Goal: Obtain resource: Download file/media

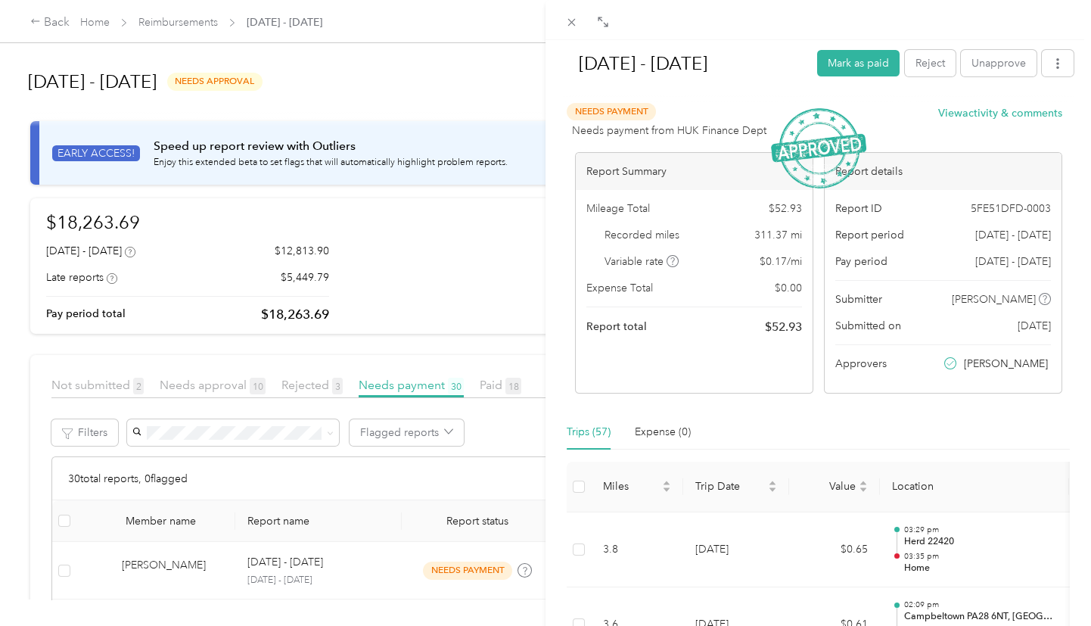
scroll to position [1216, 0]
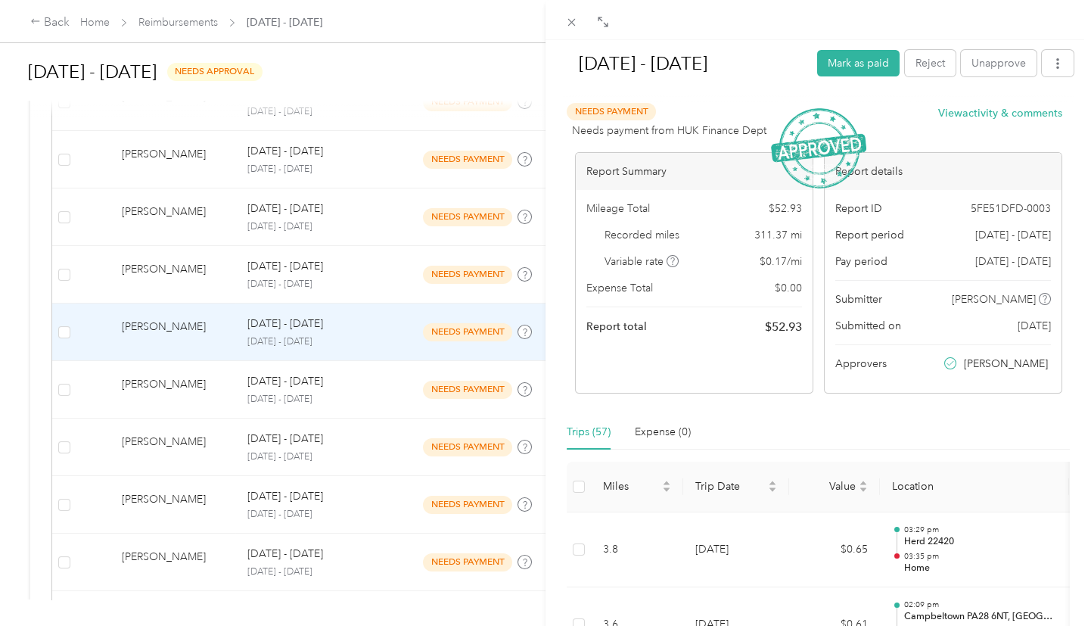
click at [79, 22] on div "[DATE] - [DATE] Mark as paid Reject Unapprove Needs Payment Needs payment from …" at bounding box center [545, 313] width 1091 height 626
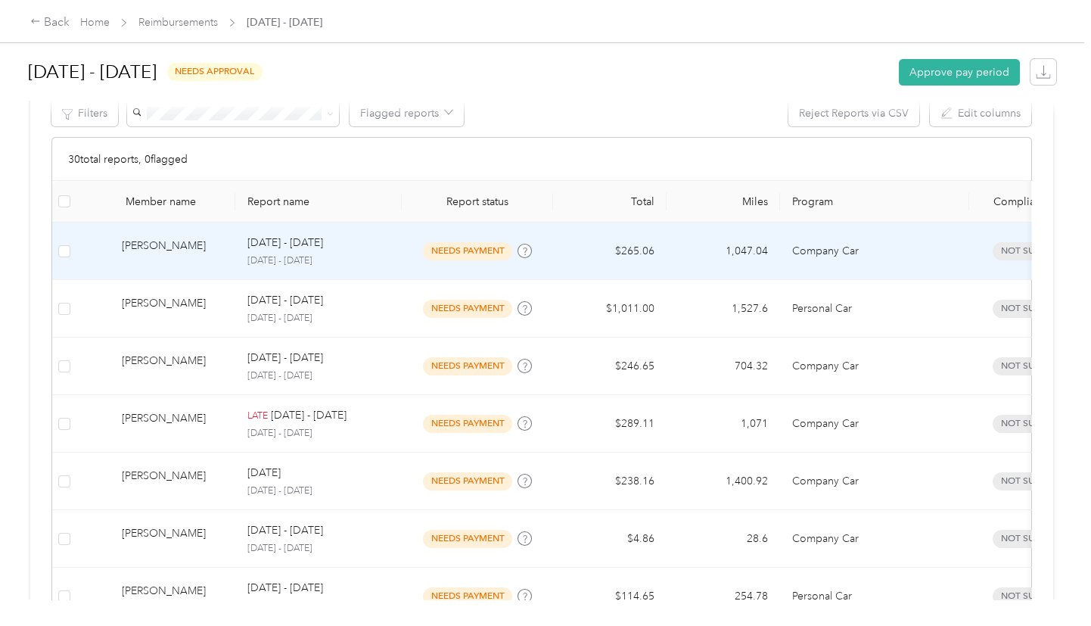
scroll to position [49, 0]
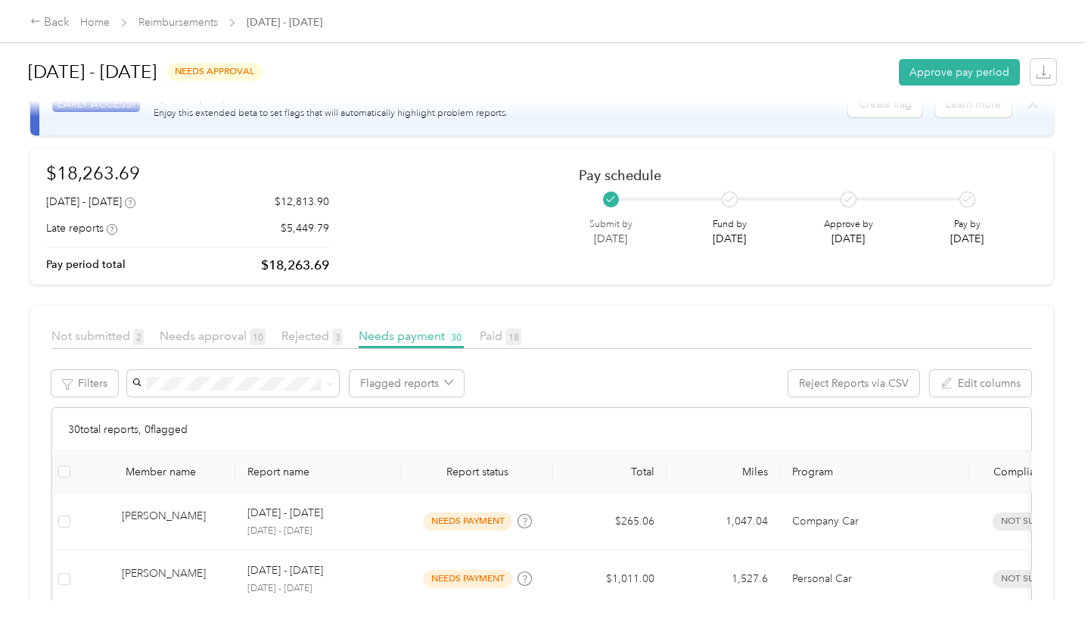
click at [412, 328] on div "Needs payment 30" at bounding box center [411, 336] width 105 height 19
click at [410, 337] on span "Needs payment 30" at bounding box center [411, 335] width 105 height 14
click at [187, 336] on span "Needs approval 10" at bounding box center [213, 335] width 106 height 14
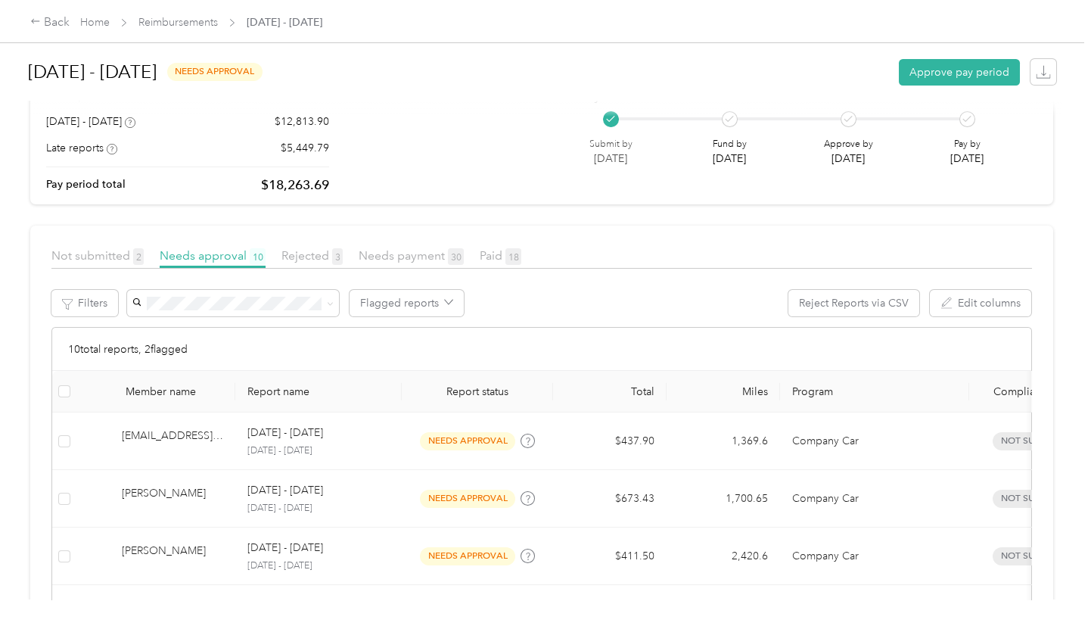
scroll to position [135, 0]
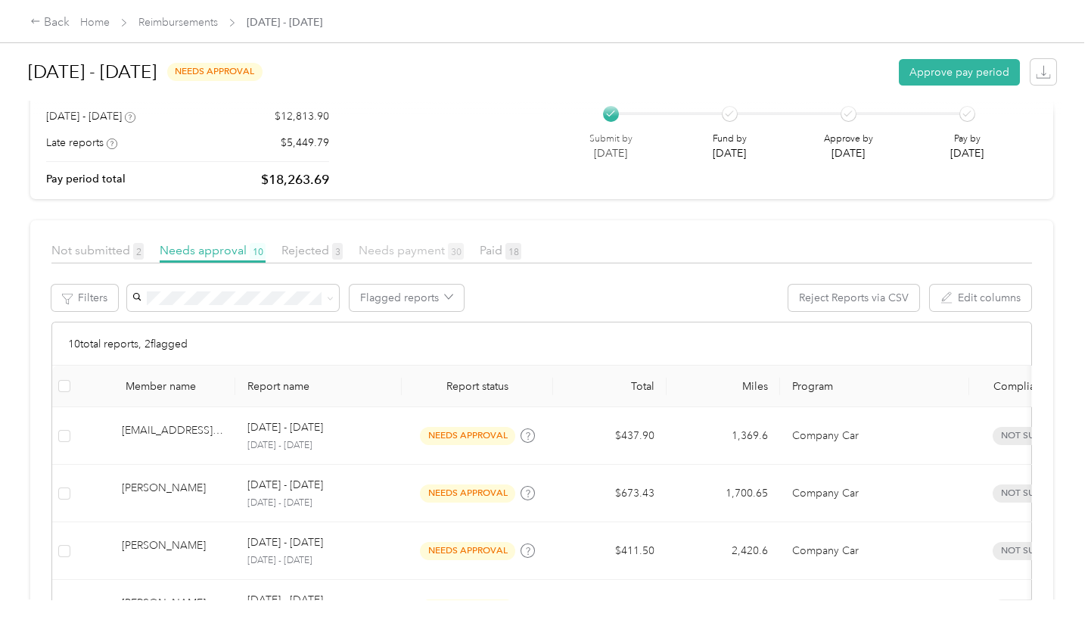
click at [404, 249] on span "Needs payment 30" at bounding box center [411, 250] width 105 height 14
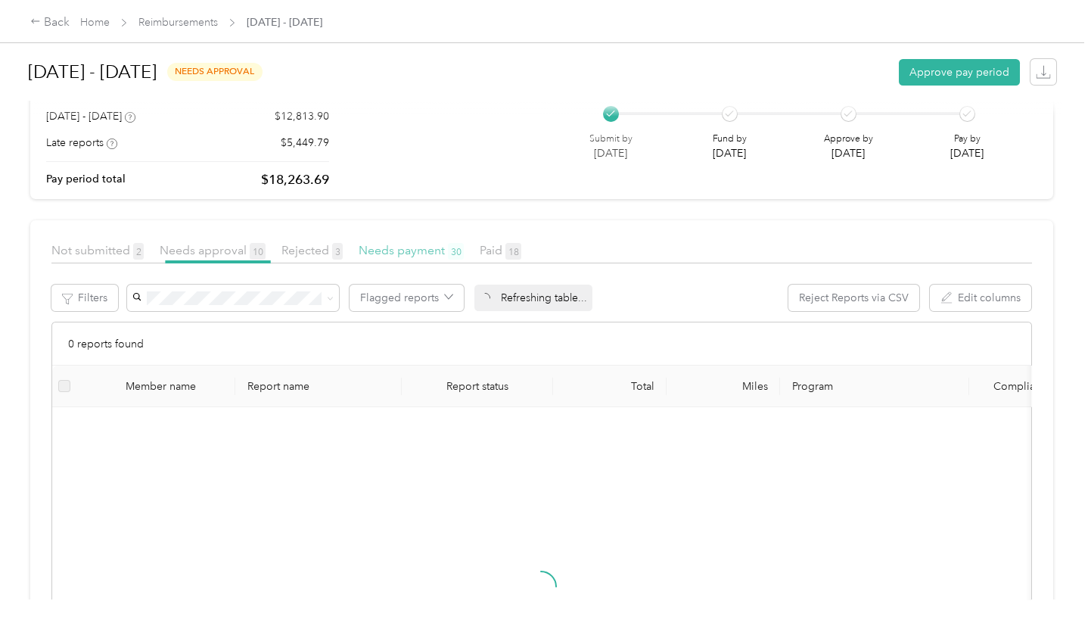
click at [404, 249] on span "Needs payment 30" at bounding box center [411, 250] width 105 height 14
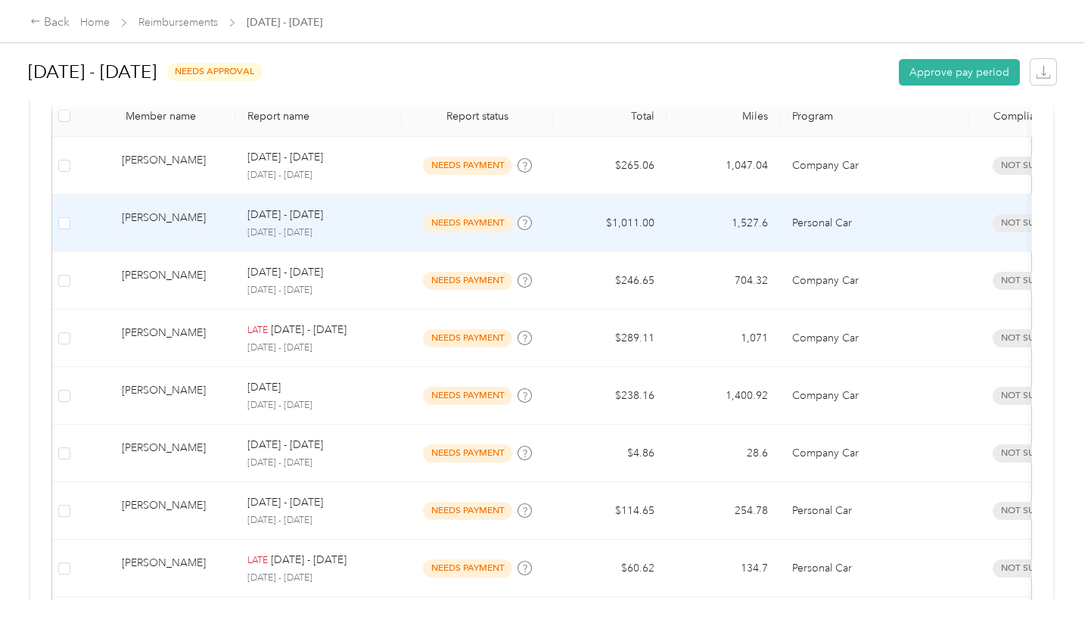
scroll to position [473, 0]
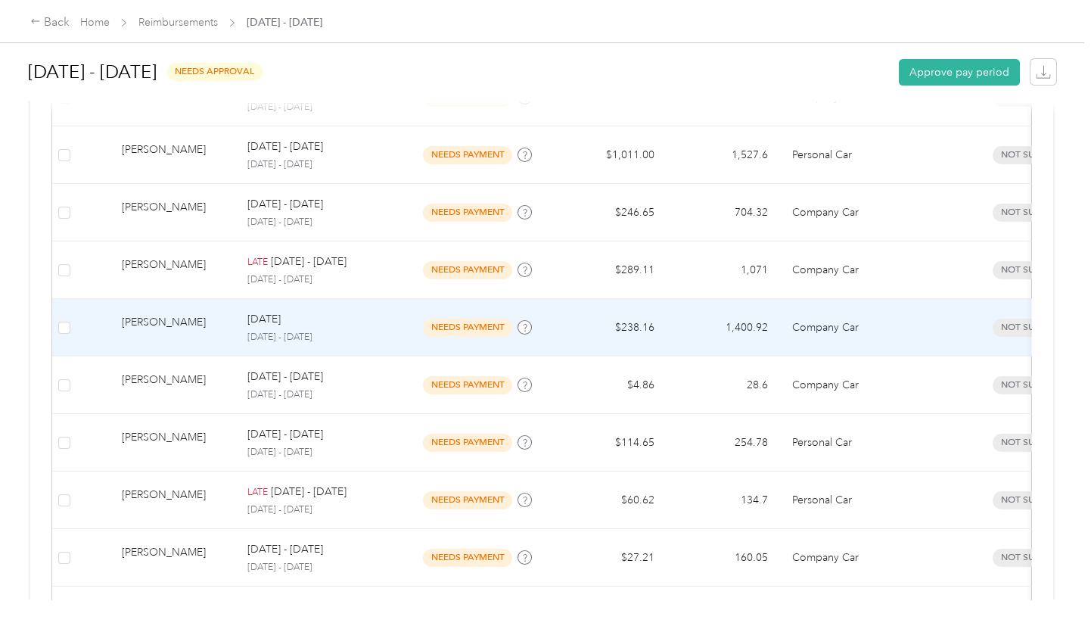
click at [618, 335] on td "$238.16" at bounding box center [609, 328] width 113 height 58
click at [618, 625] on div at bounding box center [542, 626] width 1084 height 0
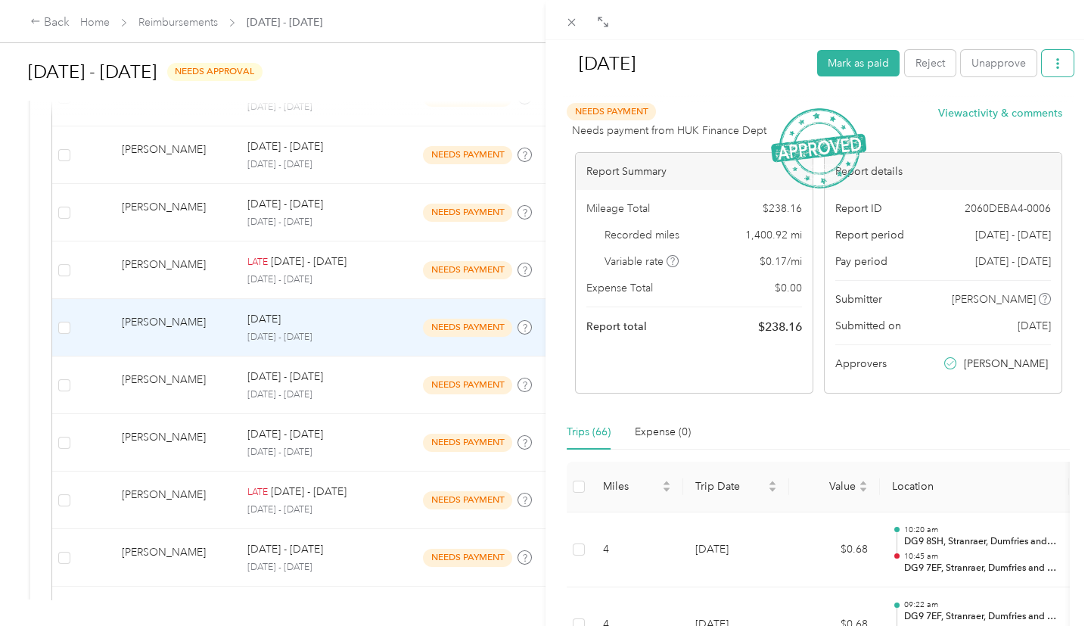
click at [1052, 69] on icon "button" at bounding box center [1057, 63] width 11 height 11
click at [996, 116] on span "Download" at bounding box center [1005, 118] width 50 height 16
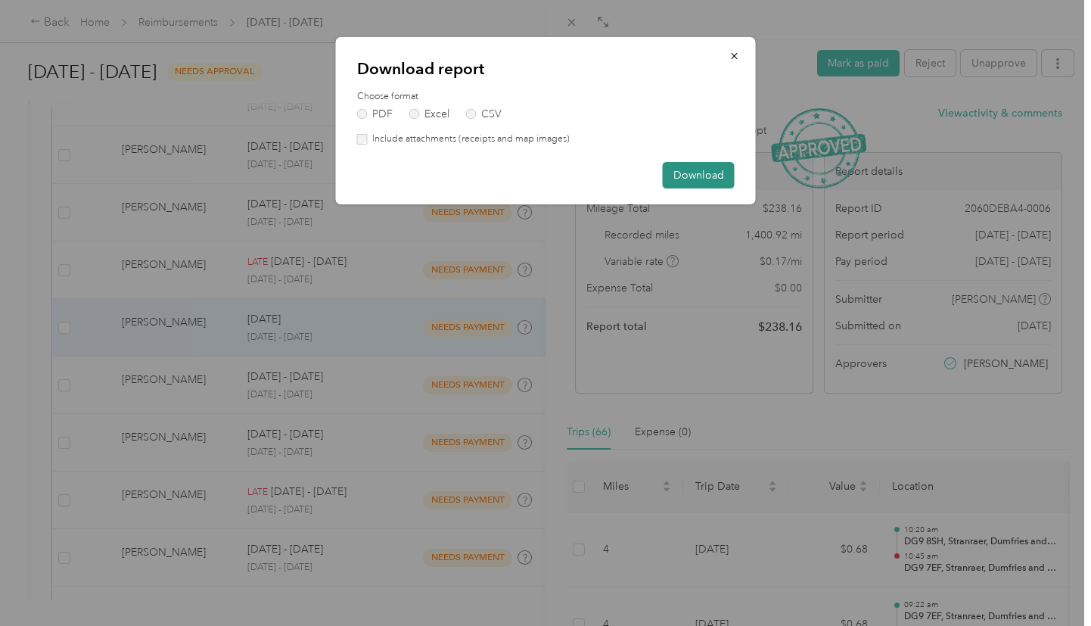
click at [700, 174] on button "Download" at bounding box center [699, 175] width 72 height 26
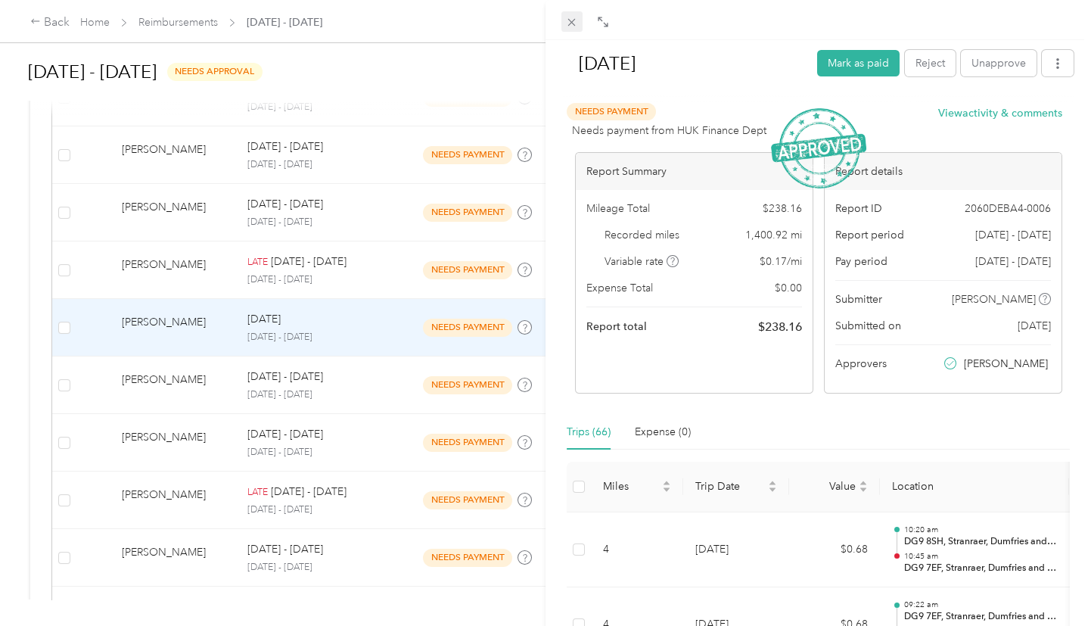
click at [573, 24] on icon at bounding box center [571, 22] width 13 height 13
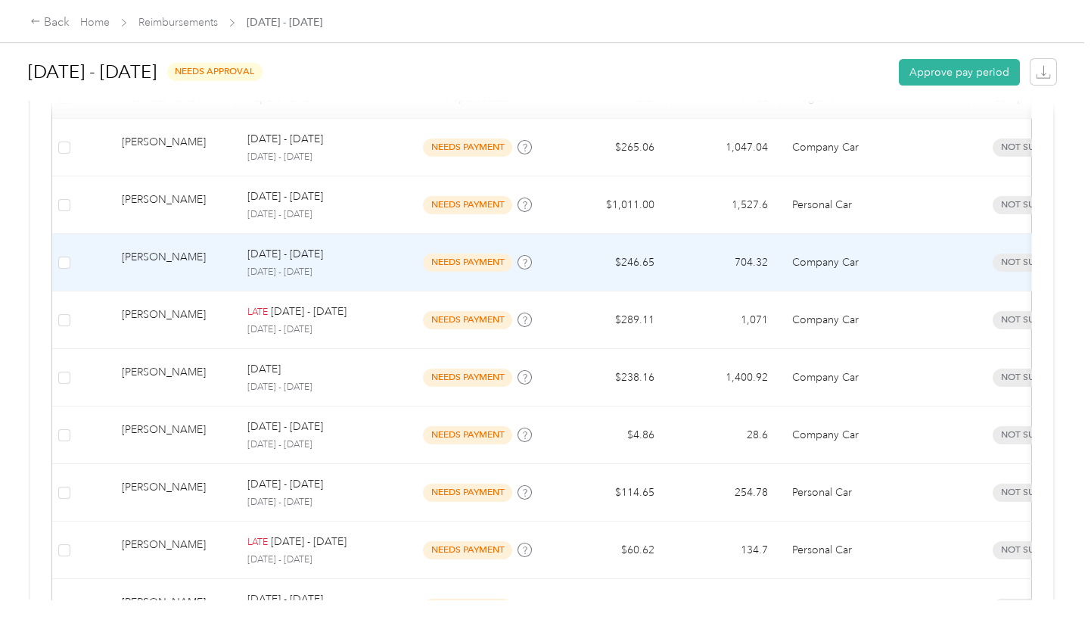
scroll to position [454, 0]
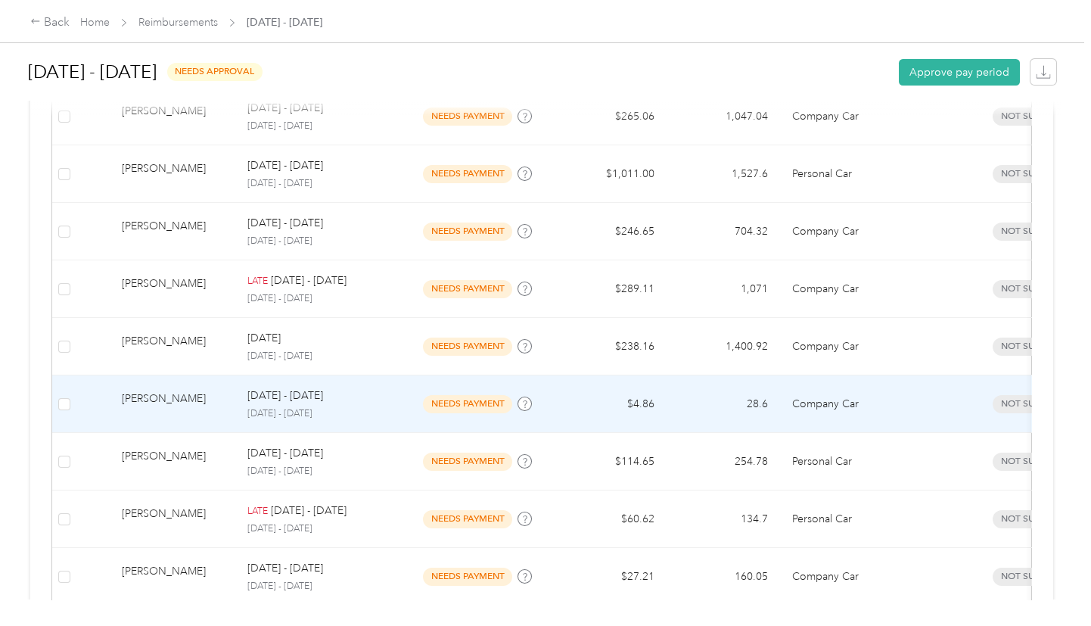
click at [472, 399] on span "needs payment" at bounding box center [467, 403] width 89 height 17
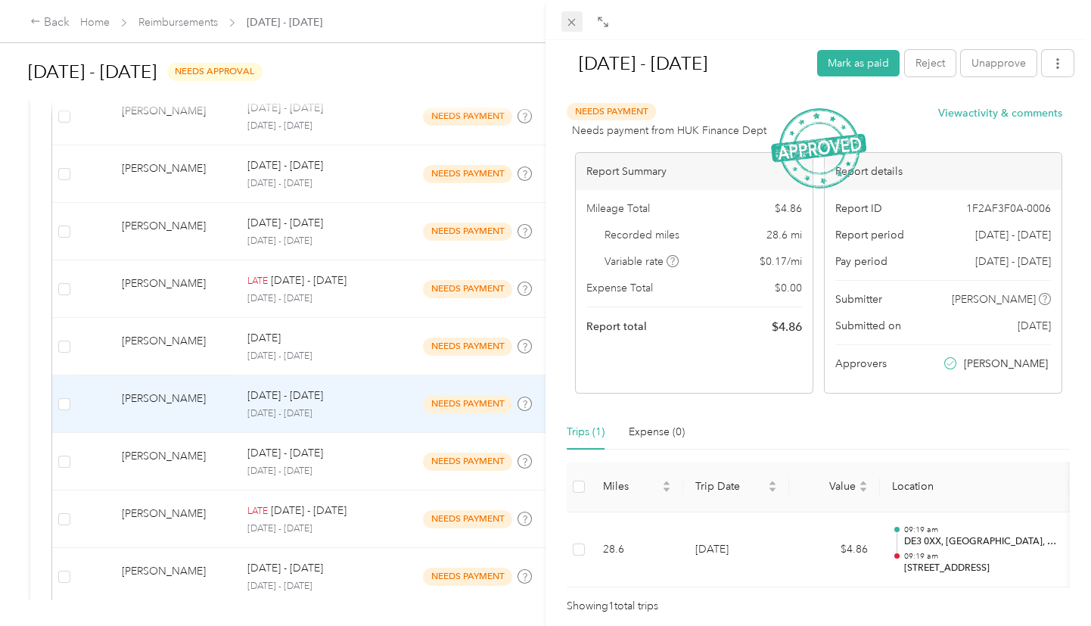
click at [565, 22] on icon at bounding box center [571, 22] width 13 height 13
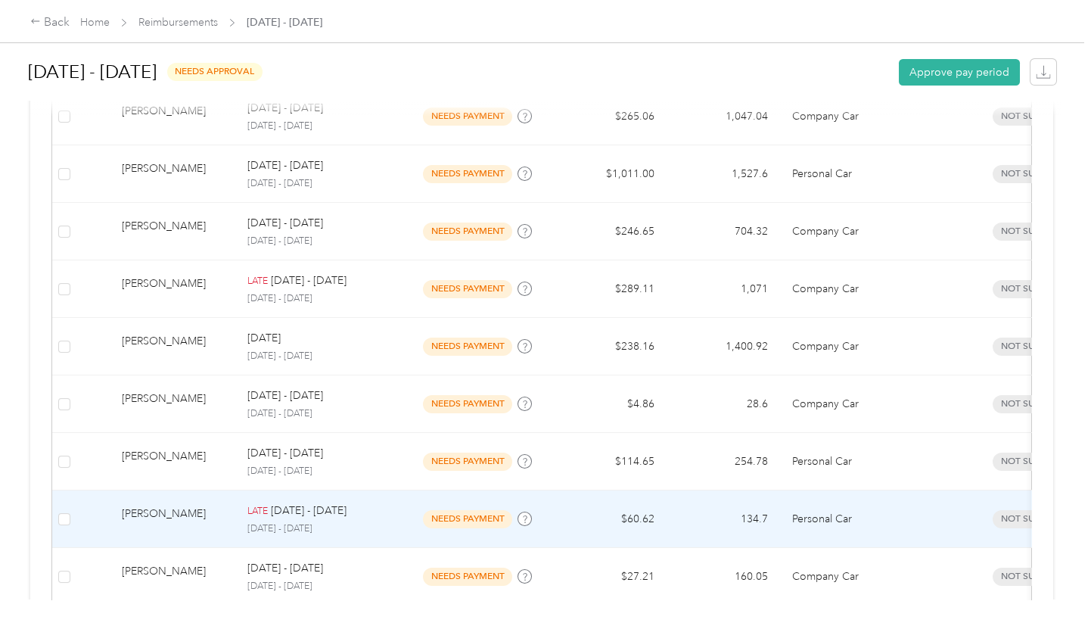
click at [645, 513] on td "$60.62" at bounding box center [609, 519] width 113 height 58
click at [645, 625] on div at bounding box center [542, 626] width 1084 height 0
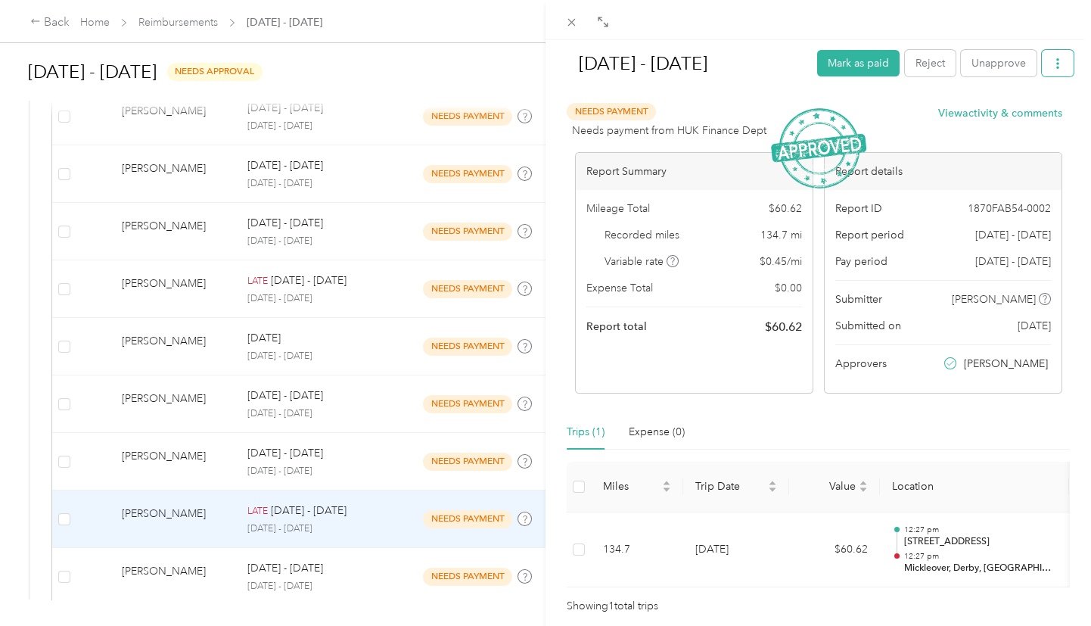
click at [1054, 61] on button "button" at bounding box center [1058, 63] width 32 height 26
click at [995, 112] on span "Download" at bounding box center [1005, 118] width 50 height 16
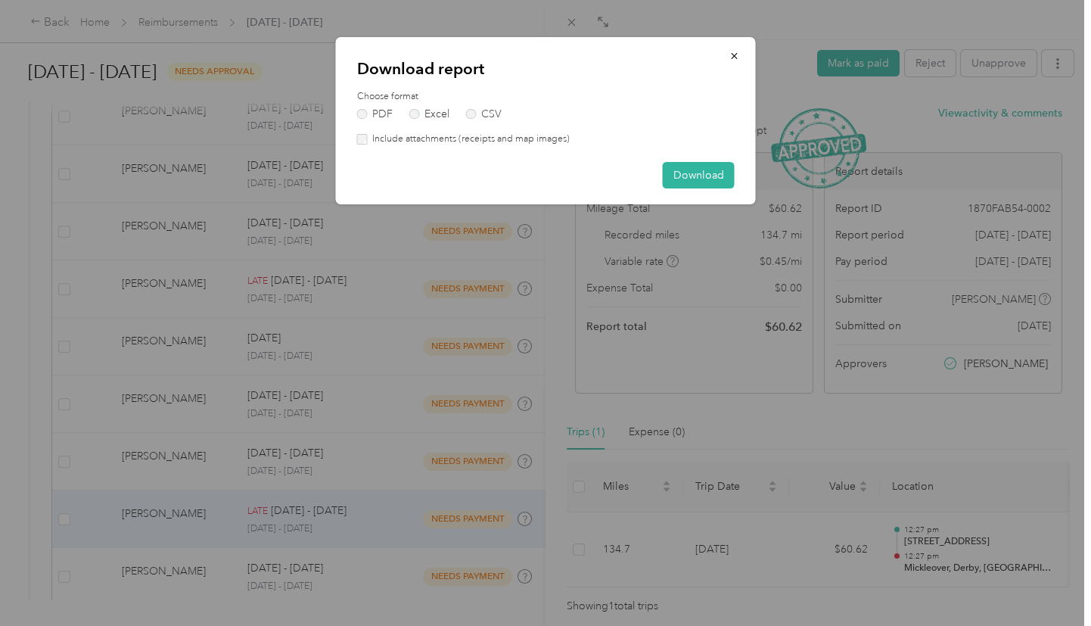
click at [368, 137] on label "Include attachments (receipts and map images)" at bounding box center [468, 139] width 203 height 14
click at [711, 171] on button "Download" at bounding box center [699, 175] width 72 height 26
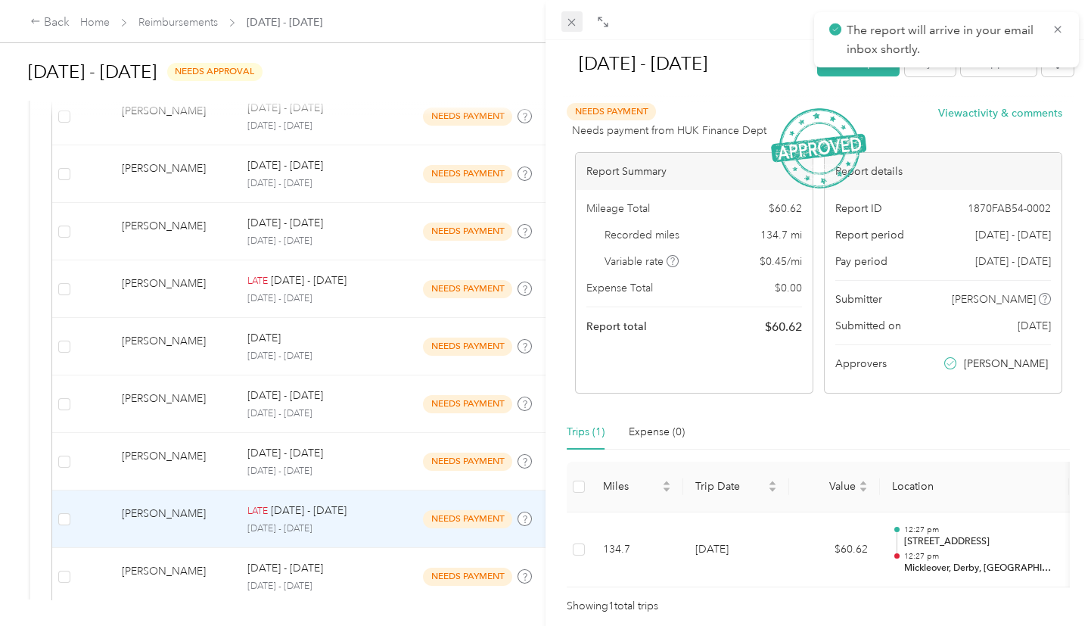
click at [567, 23] on icon at bounding box center [571, 22] width 13 height 13
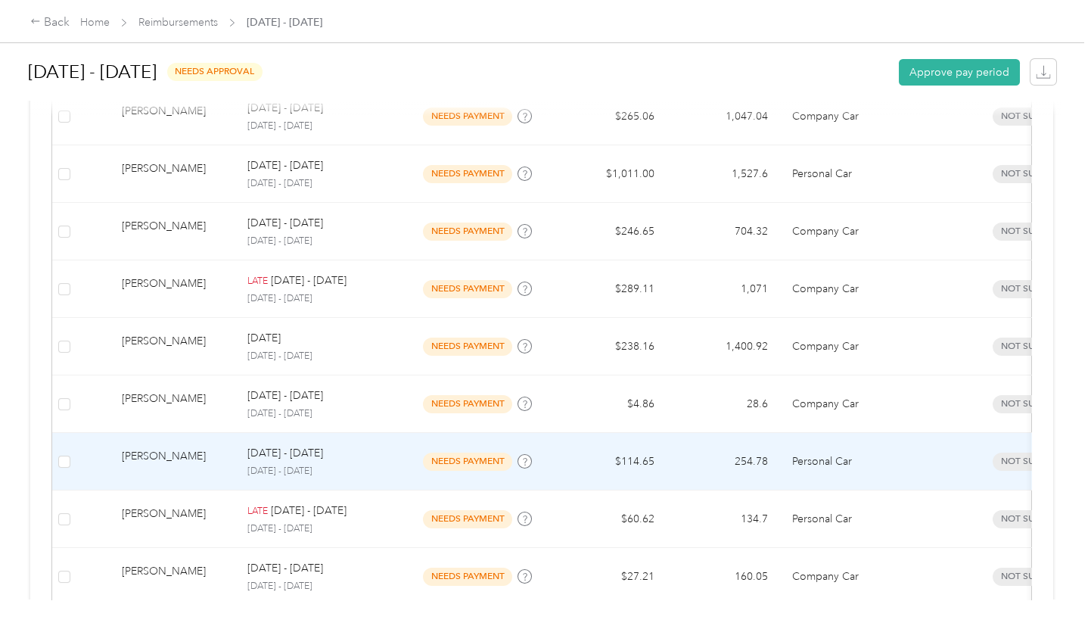
click at [303, 457] on p "[DATE] - [DATE]" at bounding box center [285, 453] width 76 height 17
click at [303, 625] on div at bounding box center [542, 626] width 1084 height 0
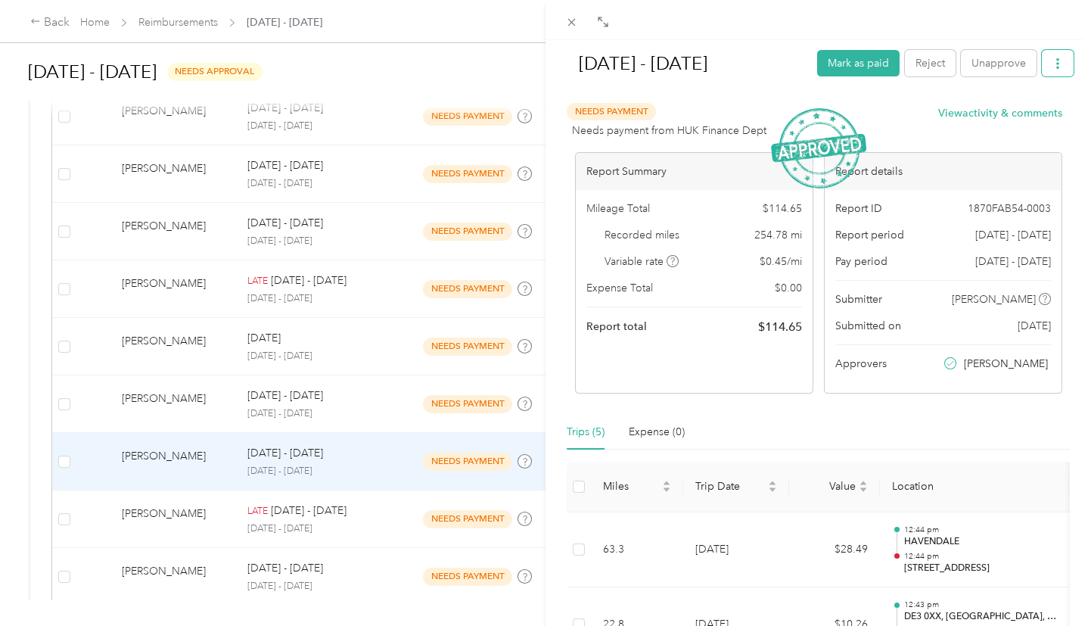
click at [1052, 63] on icon "button" at bounding box center [1057, 63] width 11 height 11
click at [1006, 120] on span "Download" at bounding box center [1005, 118] width 50 height 16
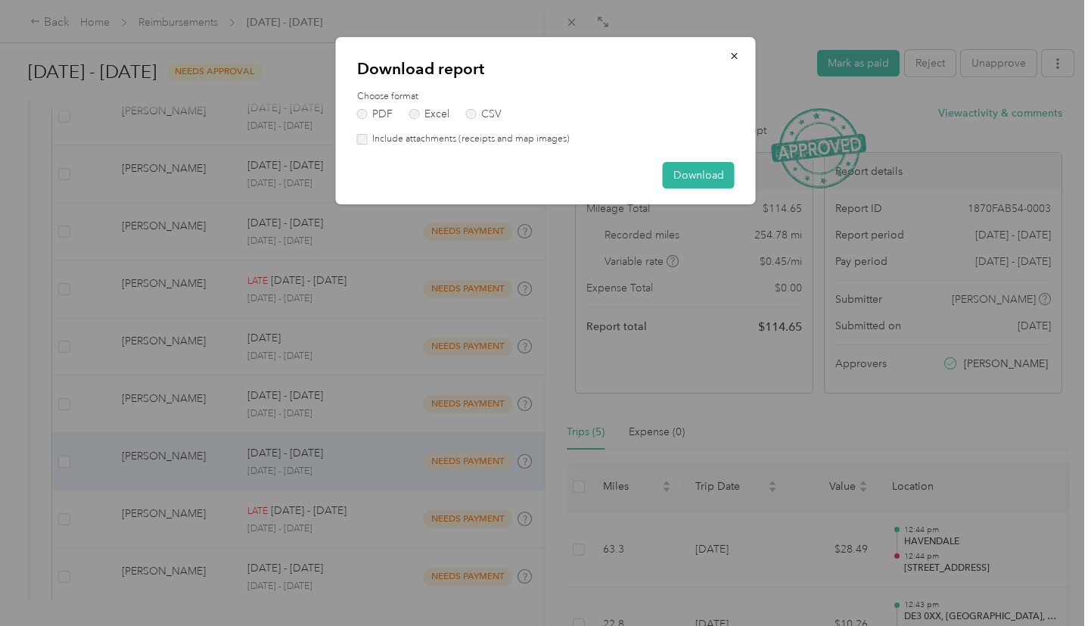
click at [364, 145] on div "Include attachments (receipts and map images)" at bounding box center [546, 139] width 378 height 14
click at [693, 173] on button "Download" at bounding box center [699, 175] width 72 height 26
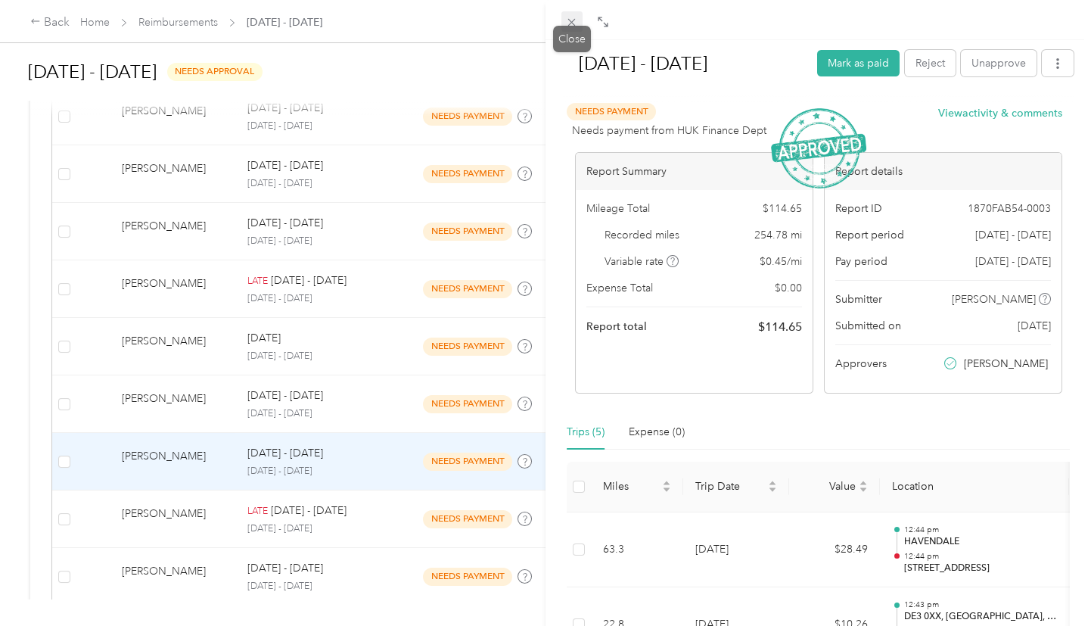
click at [574, 23] on icon at bounding box center [572, 23] width 8 height 8
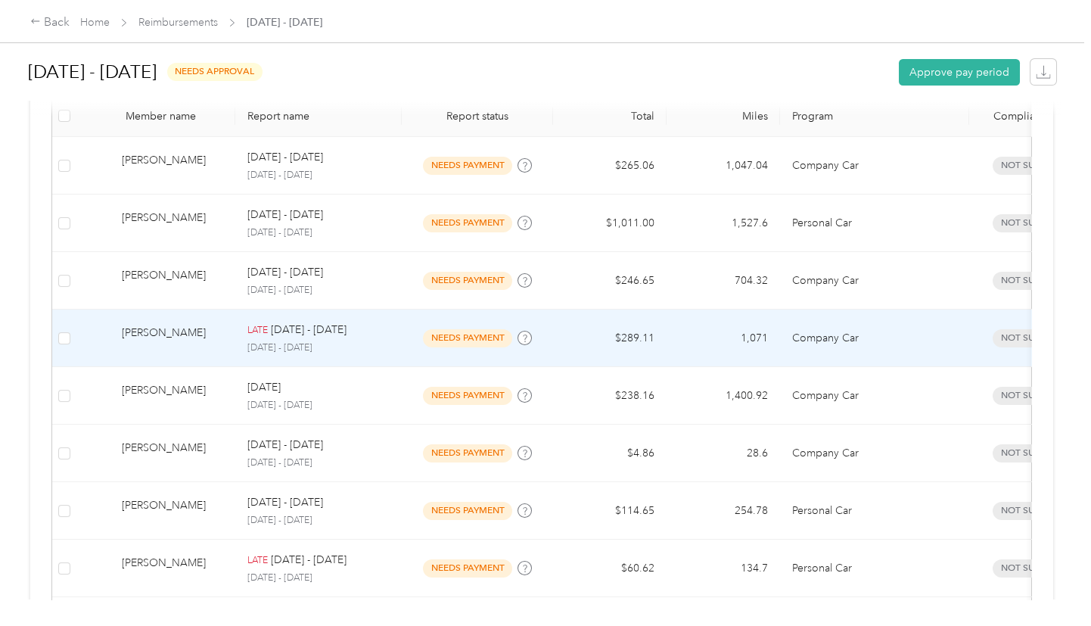
scroll to position [540, 0]
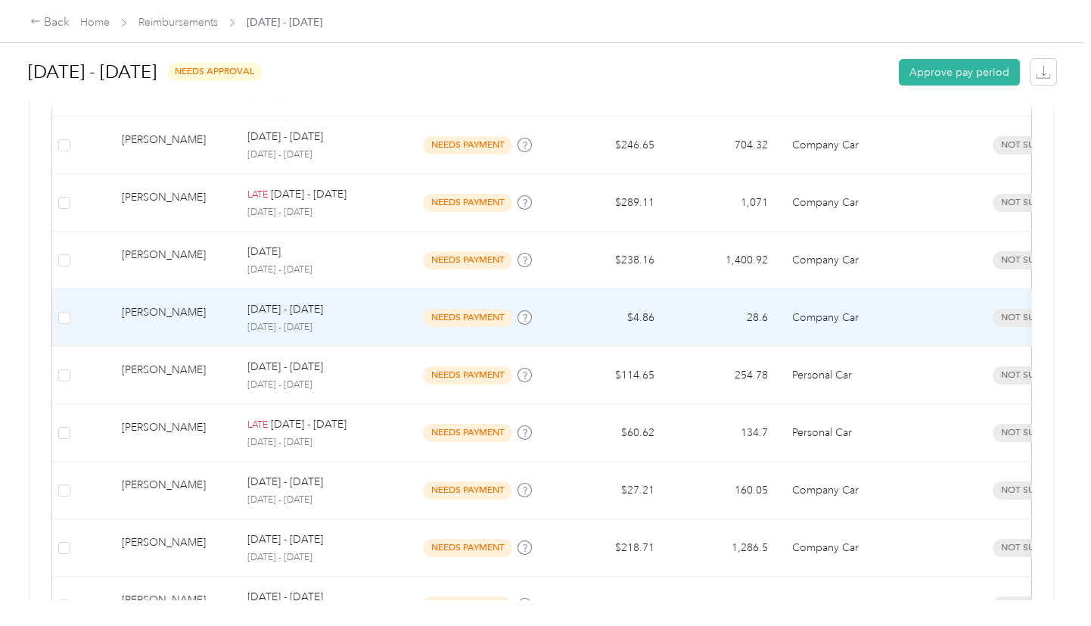
click at [479, 318] on span "needs payment" at bounding box center [467, 317] width 89 height 17
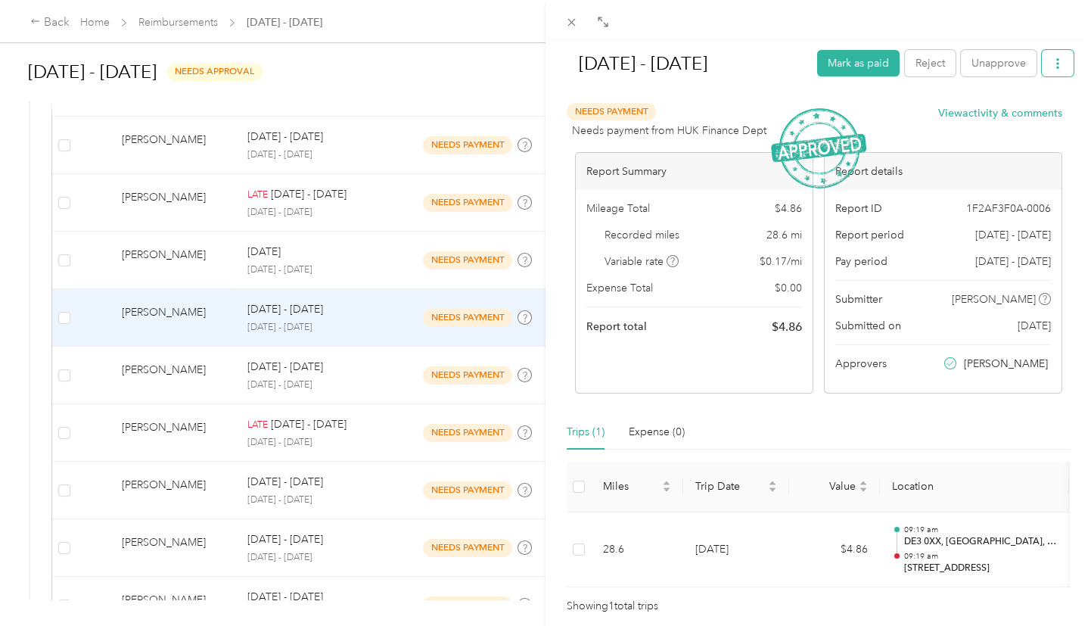
click at [1056, 61] on button "button" at bounding box center [1058, 63] width 32 height 26
click at [993, 119] on span "Download" at bounding box center [1005, 118] width 50 height 16
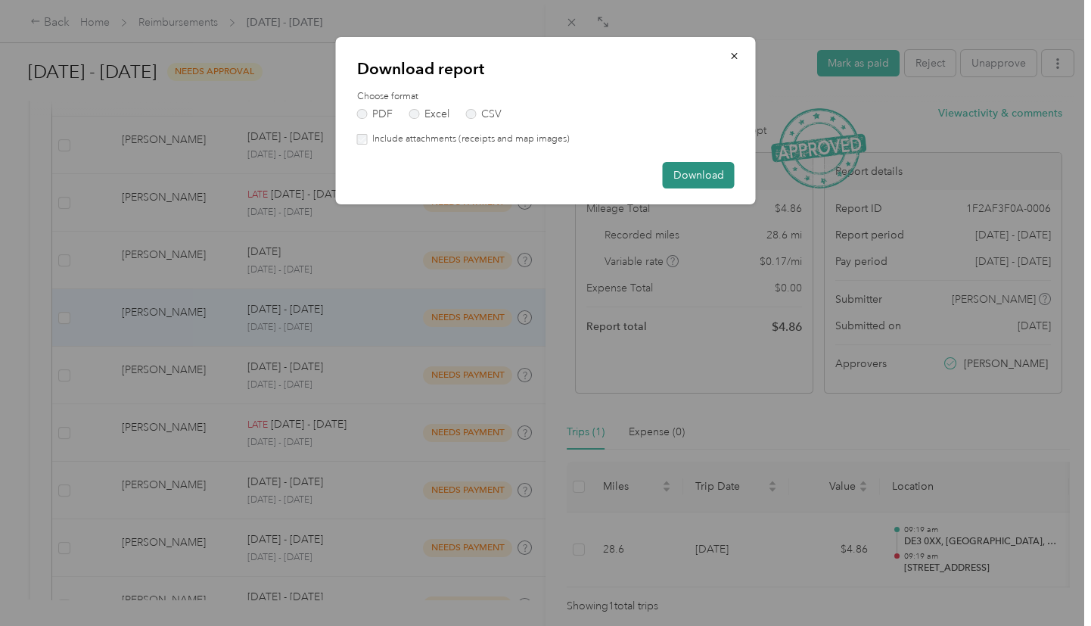
click at [714, 169] on button "Download" at bounding box center [699, 175] width 72 height 26
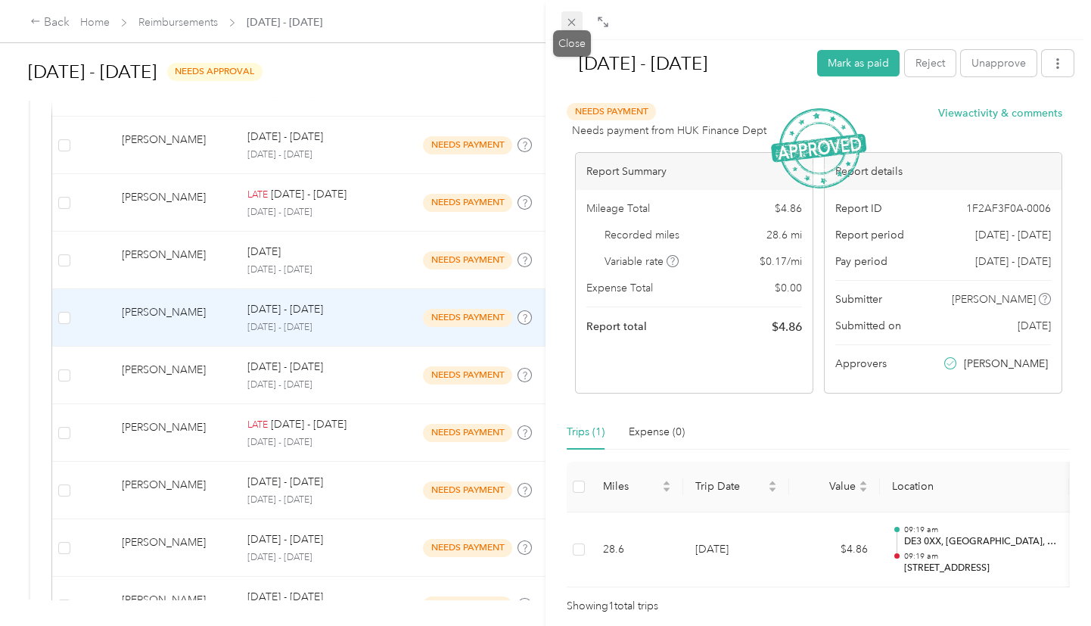
click at [577, 20] on icon at bounding box center [571, 22] width 13 height 13
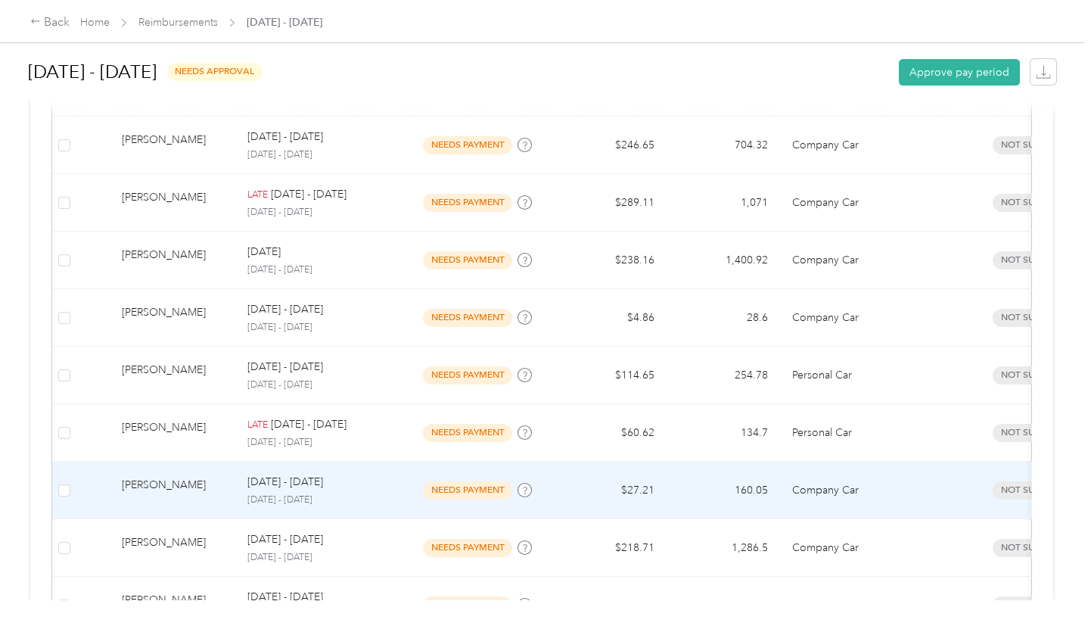
click at [455, 481] on span "needs payment" at bounding box center [467, 489] width 89 height 17
click at [455, 480] on div at bounding box center [545, 313] width 1091 height 626
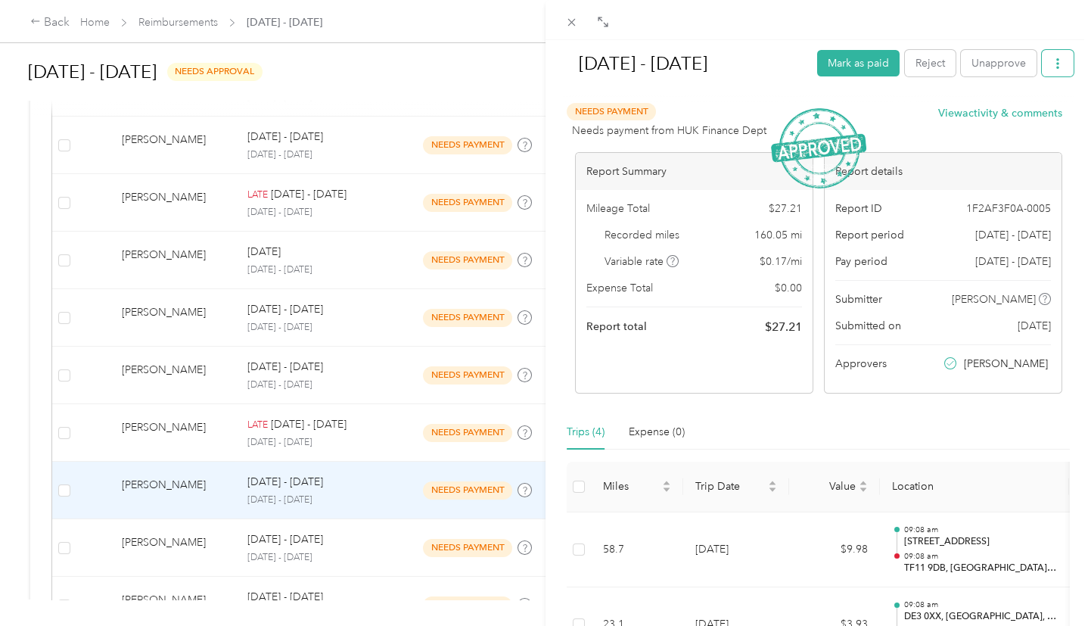
click at [1053, 60] on button "button" at bounding box center [1058, 63] width 32 height 26
click at [971, 115] on icon at bounding box center [969, 118] width 11 height 11
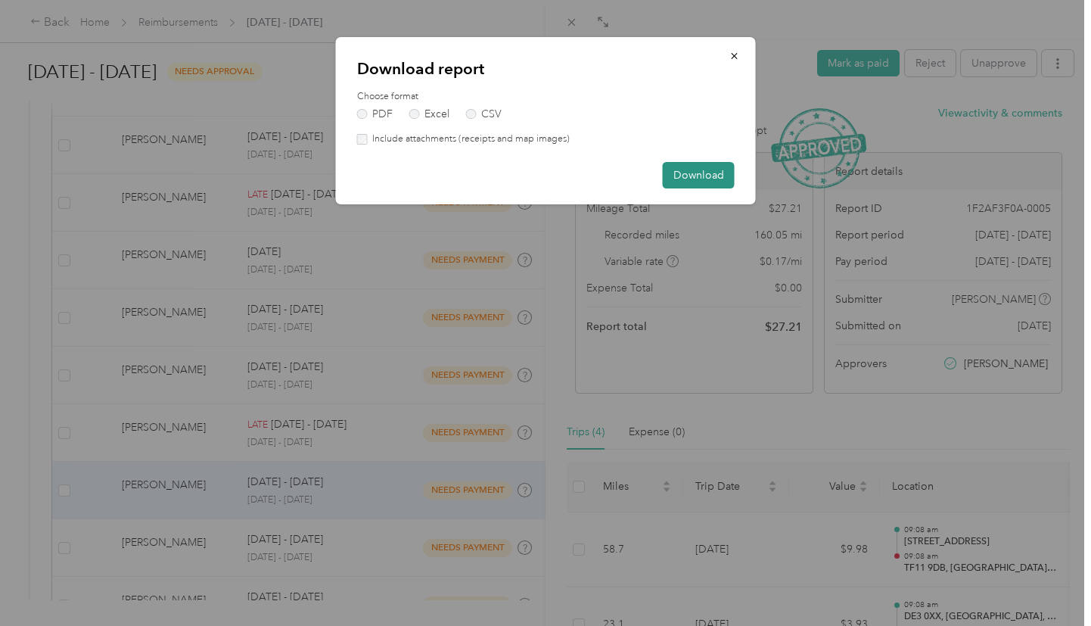
click at [708, 177] on button "Download" at bounding box center [699, 175] width 72 height 26
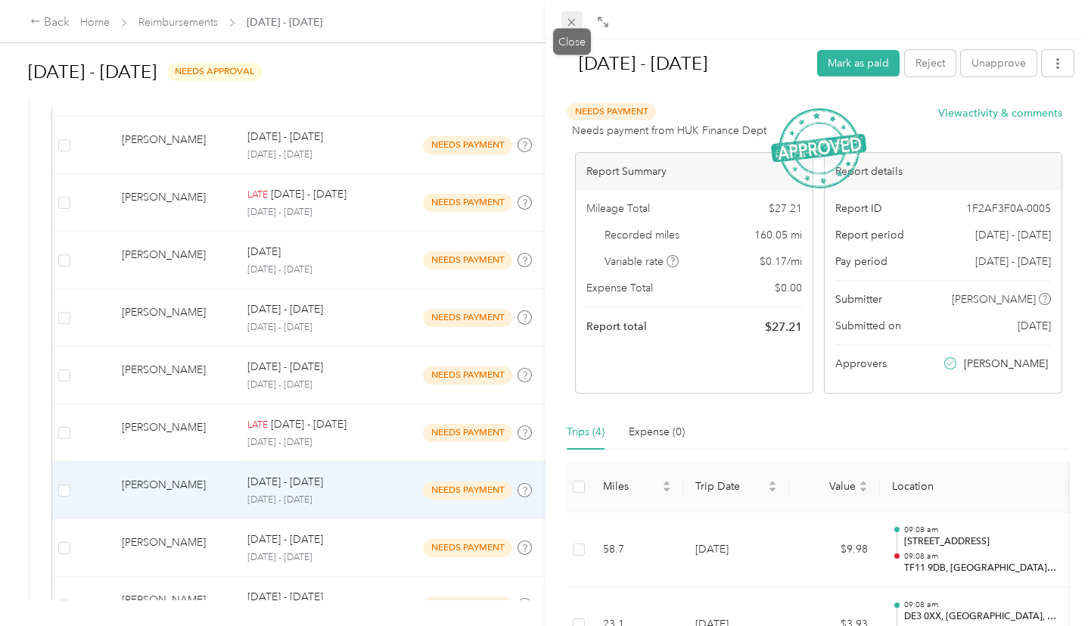
click at [569, 25] on icon at bounding box center [571, 22] width 13 height 13
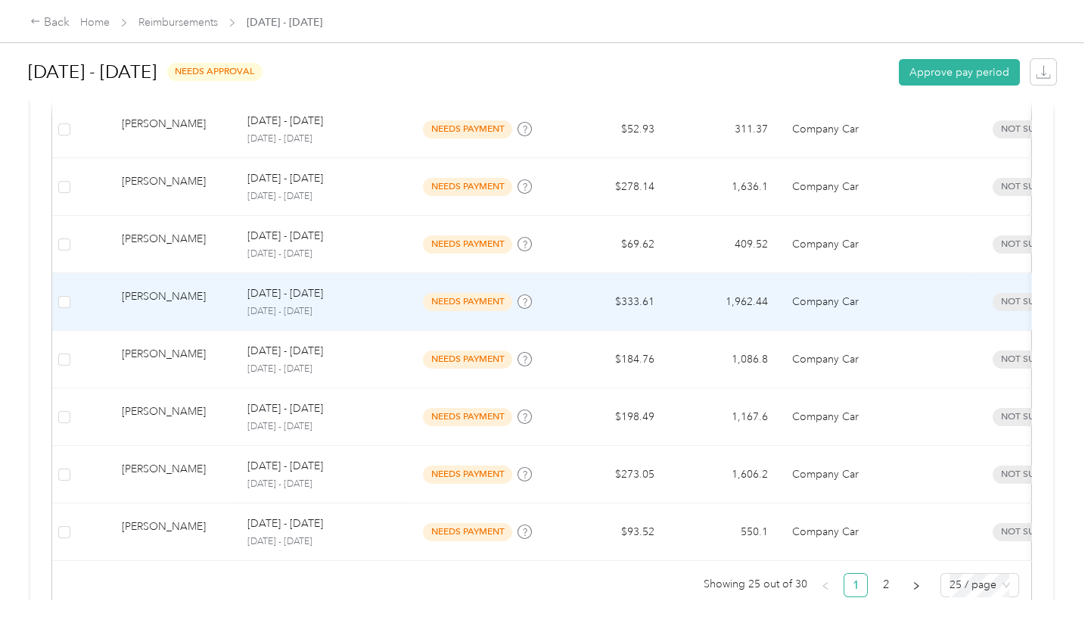
scroll to position [1468, 0]
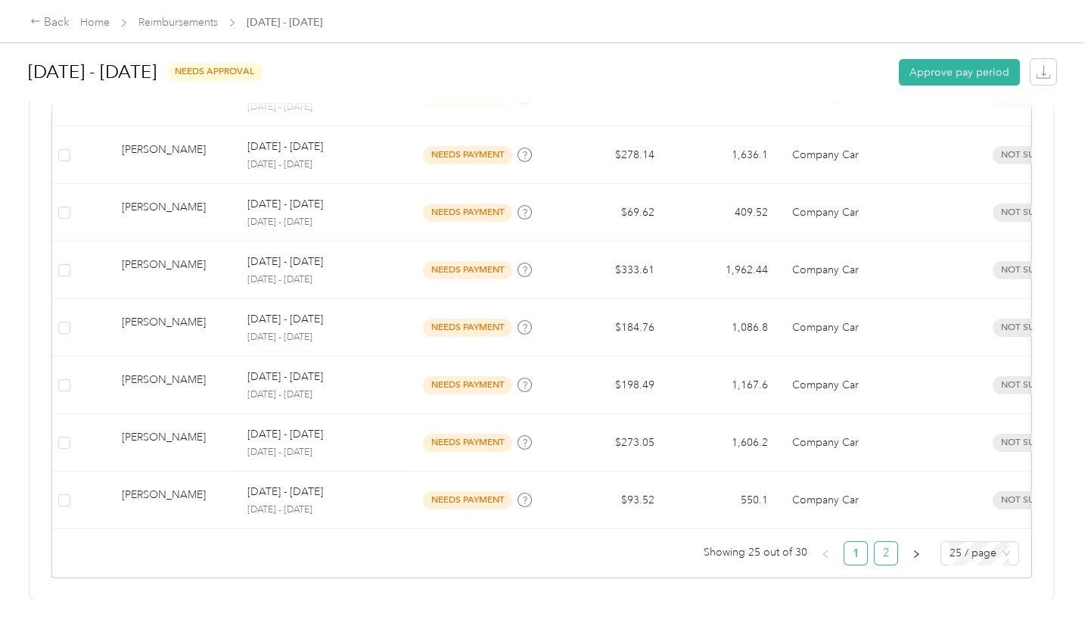
click at [881, 547] on link "2" at bounding box center [886, 553] width 23 height 23
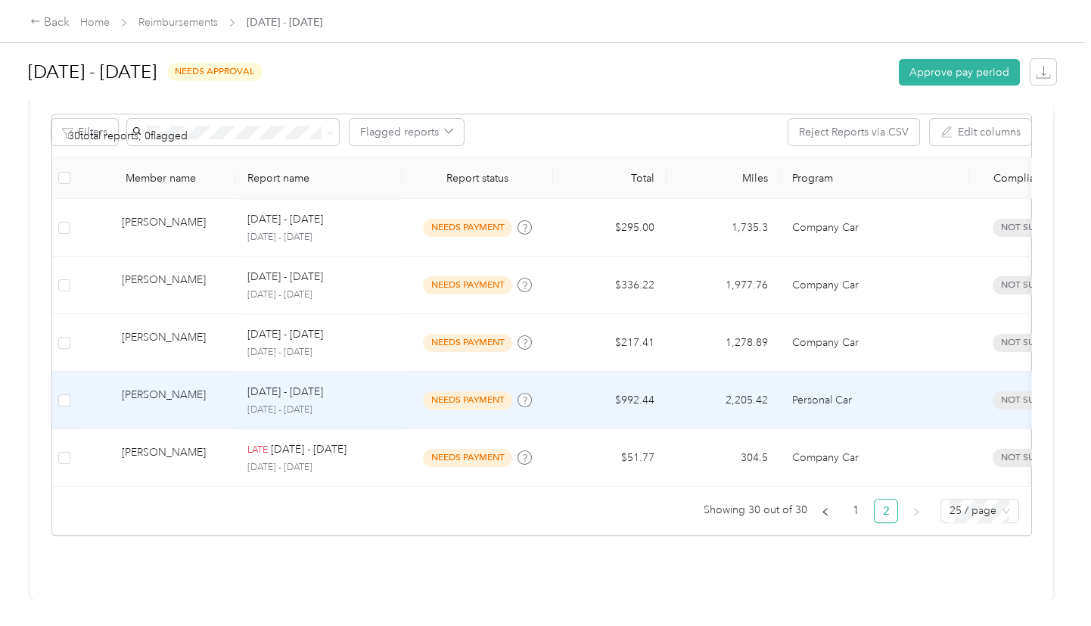
scroll to position [320, 0]
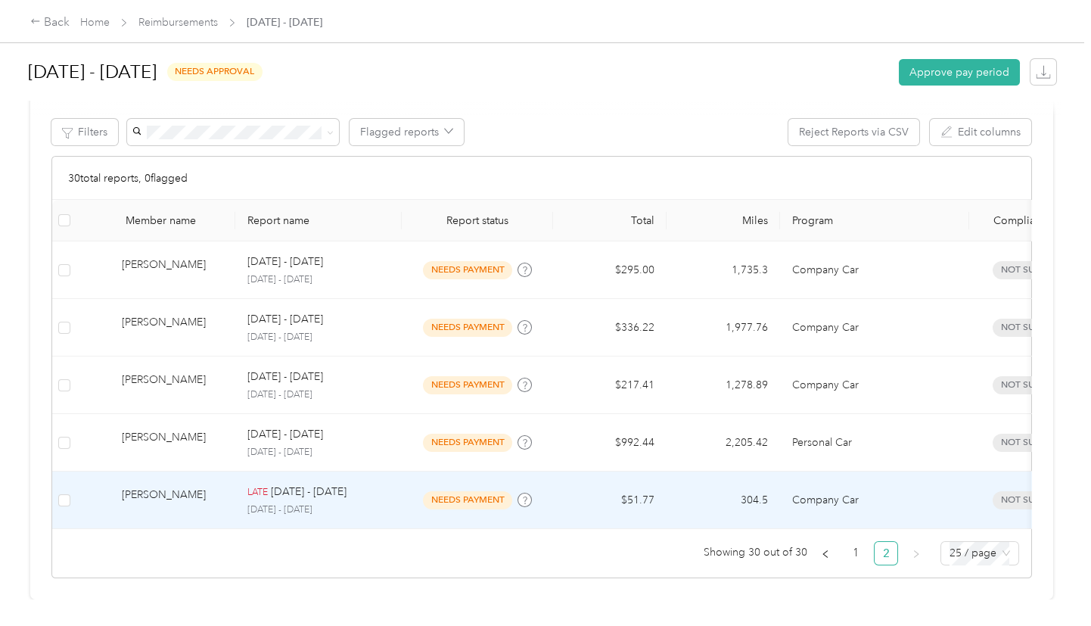
click at [313, 483] on p "[DATE] - [DATE]" at bounding box center [309, 491] width 76 height 17
click at [313, 479] on div at bounding box center [545, 313] width 1091 height 626
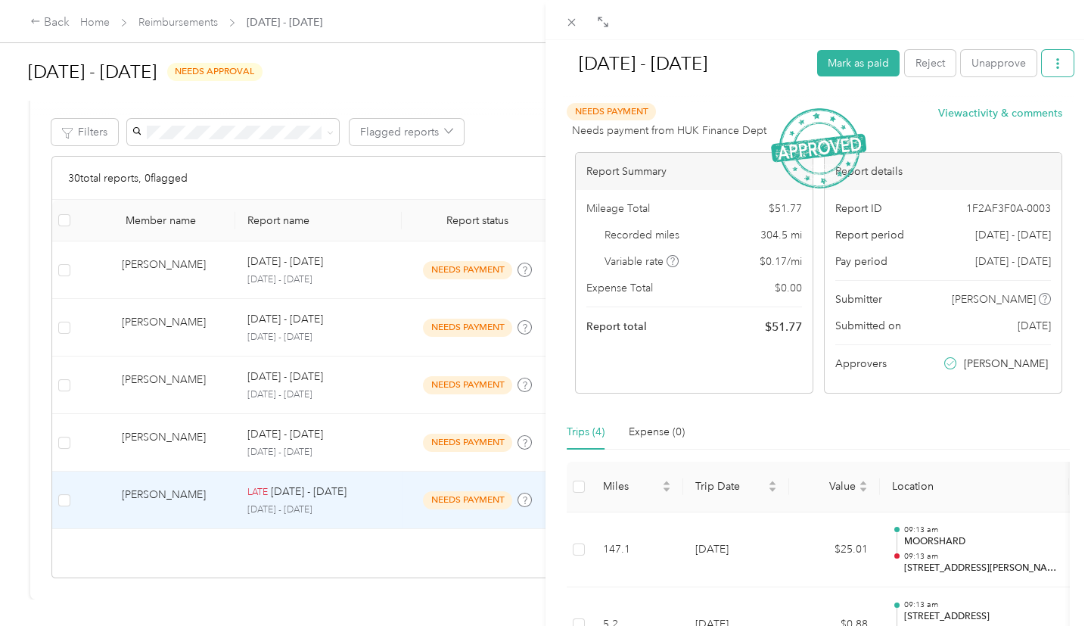
click at [1052, 66] on icon "button" at bounding box center [1057, 63] width 11 height 11
click at [980, 117] on span "Download" at bounding box center [1005, 118] width 50 height 16
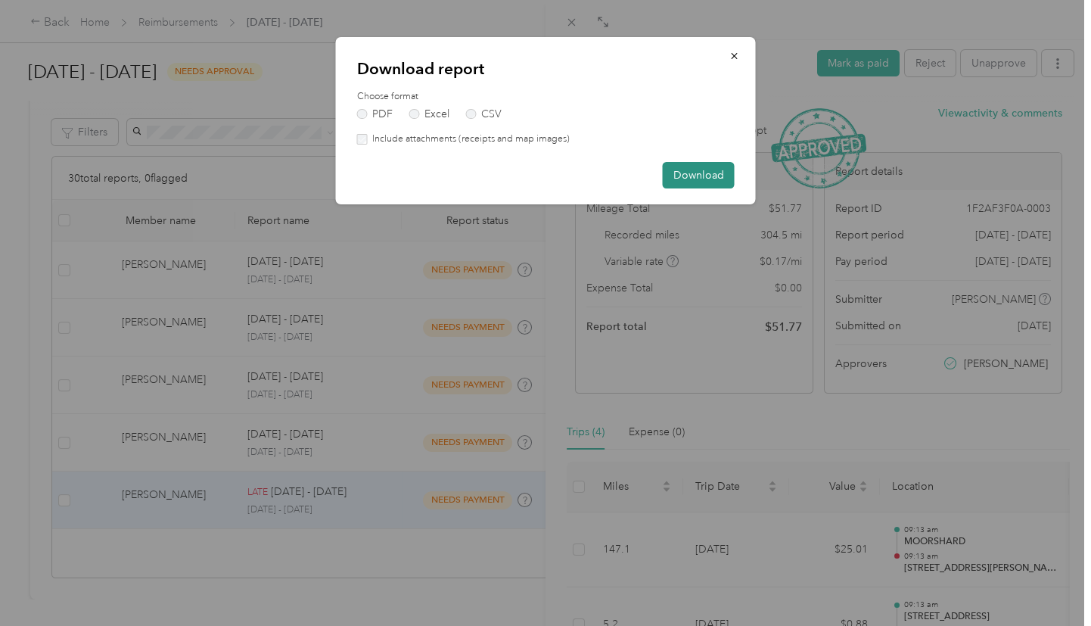
click at [712, 176] on button "Download" at bounding box center [699, 175] width 72 height 26
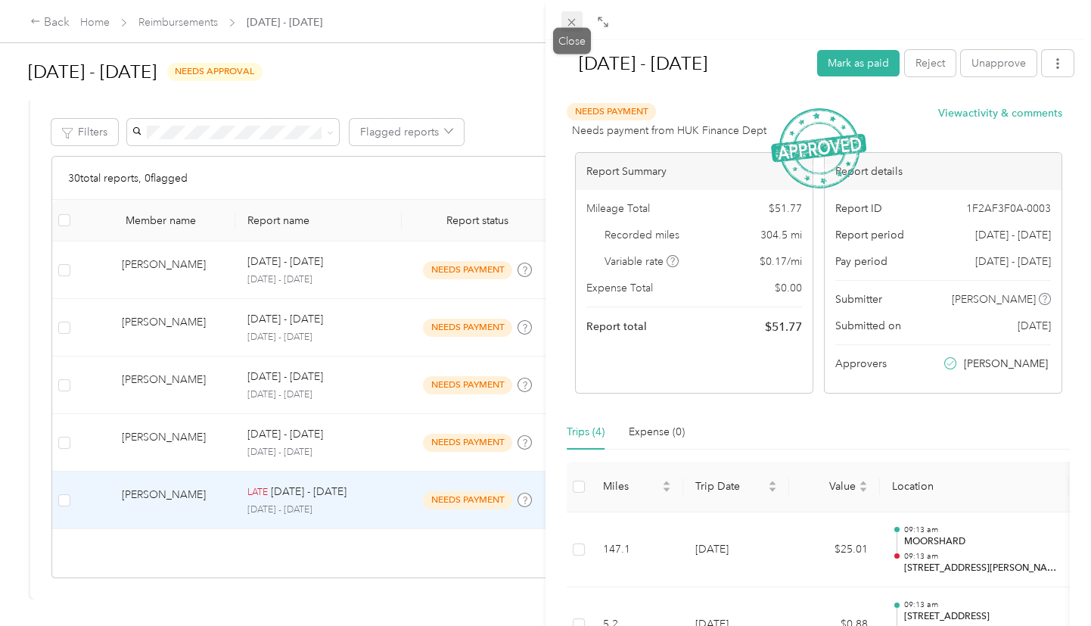
click at [573, 22] on icon at bounding box center [571, 22] width 13 height 13
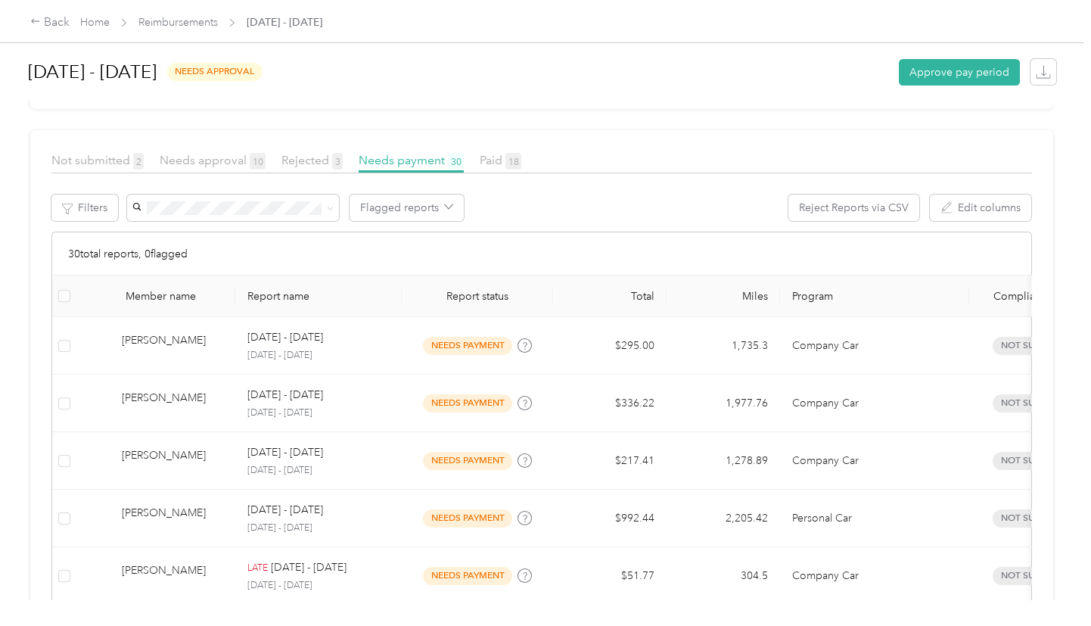
scroll to position [320, 0]
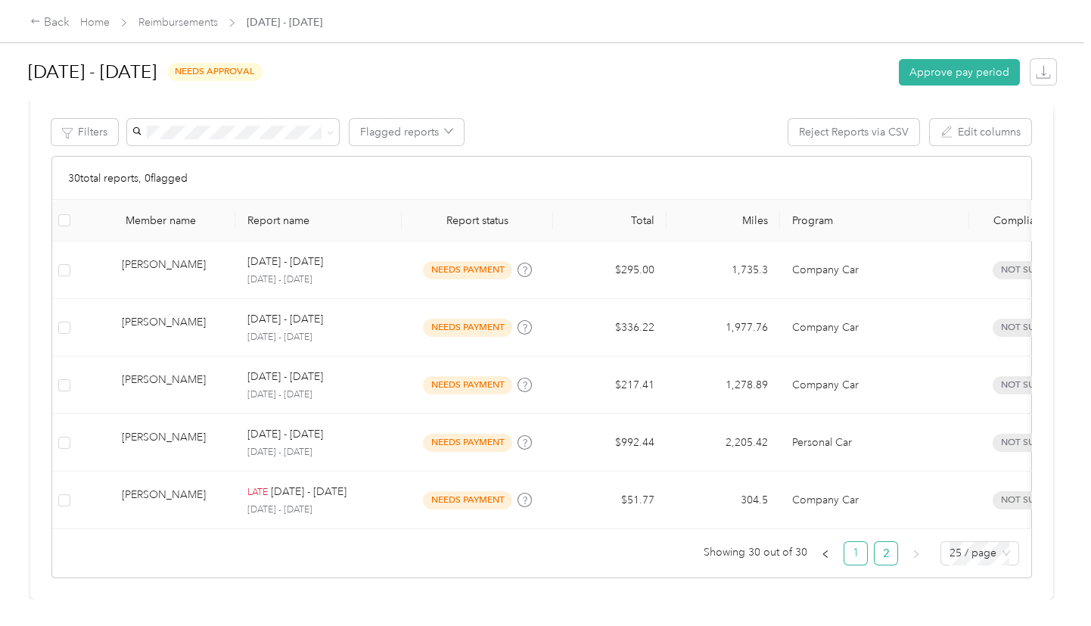
click at [853, 547] on link "1" at bounding box center [855, 553] width 23 height 23
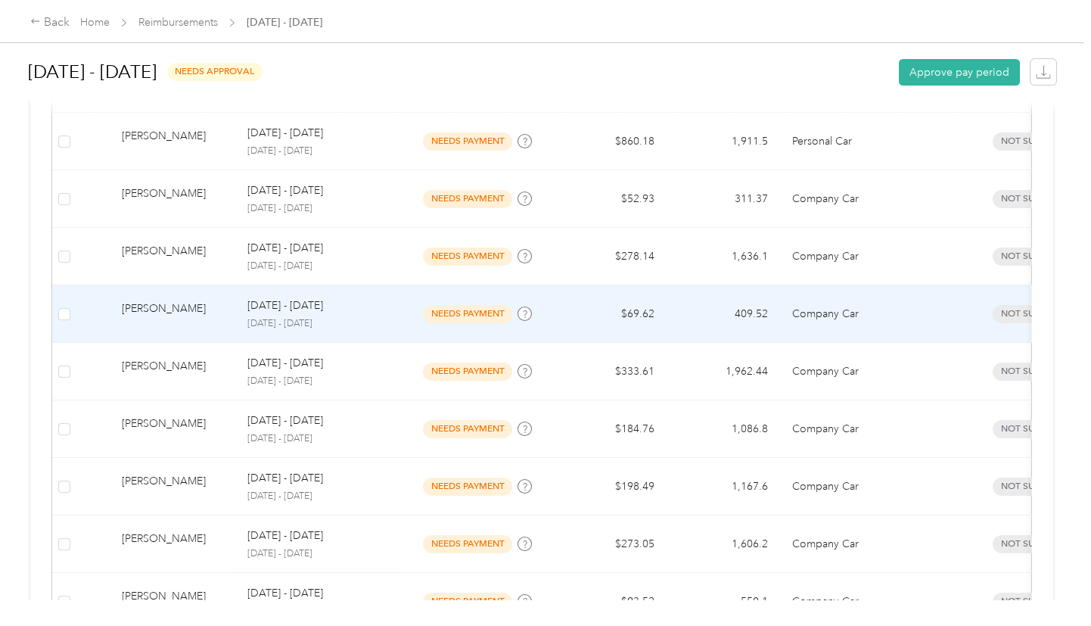
scroll to position [1468, 0]
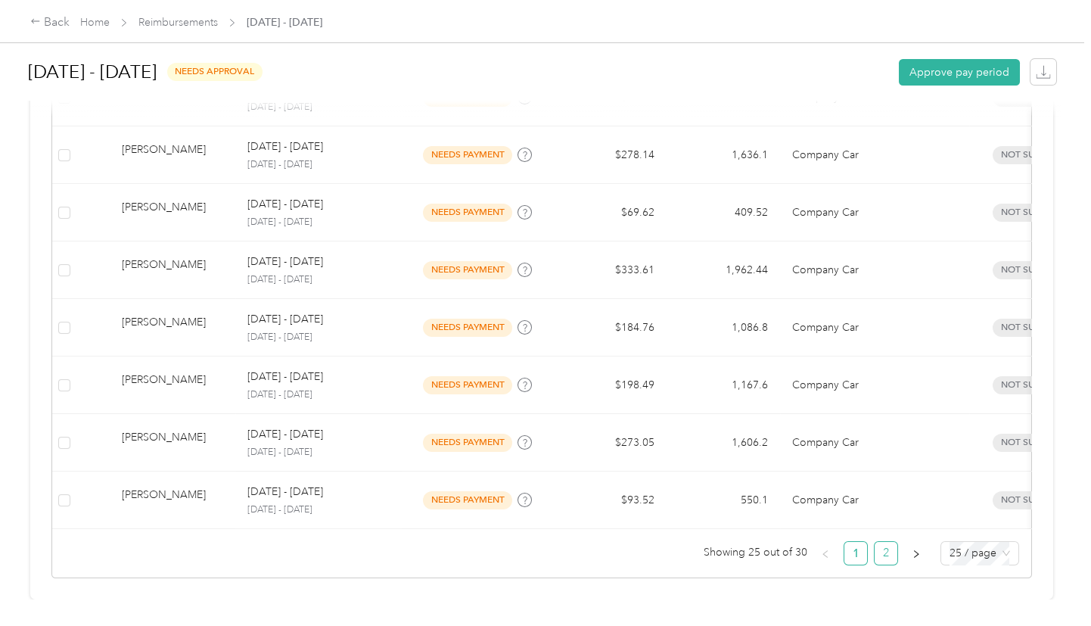
click at [881, 547] on link "2" at bounding box center [886, 553] width 23 height 23
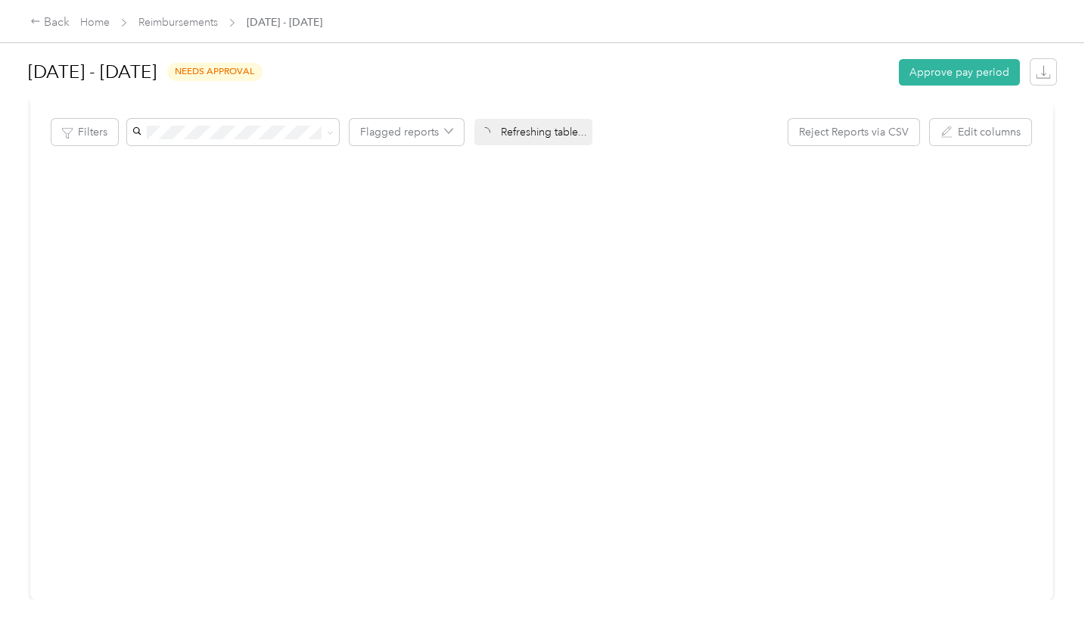
scroll to position [320, 0]
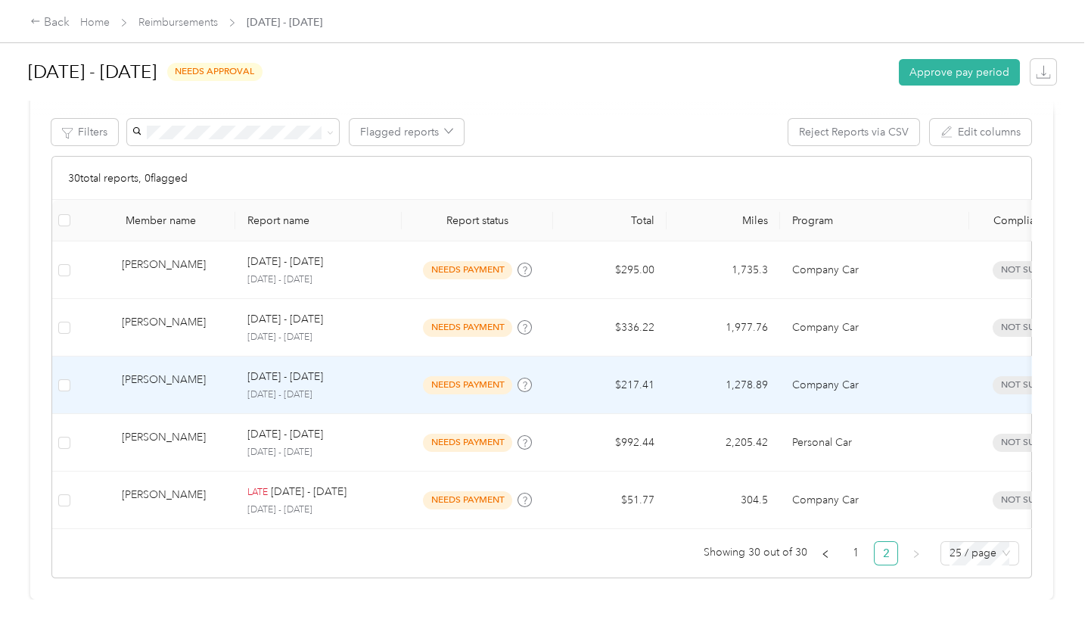
click at [669, 370] on td "1,278.89" at bounding box center [723, 385] width 113 height 58
click at [669, 625] on div at bounding box center [542, 626] width 1084 height 0
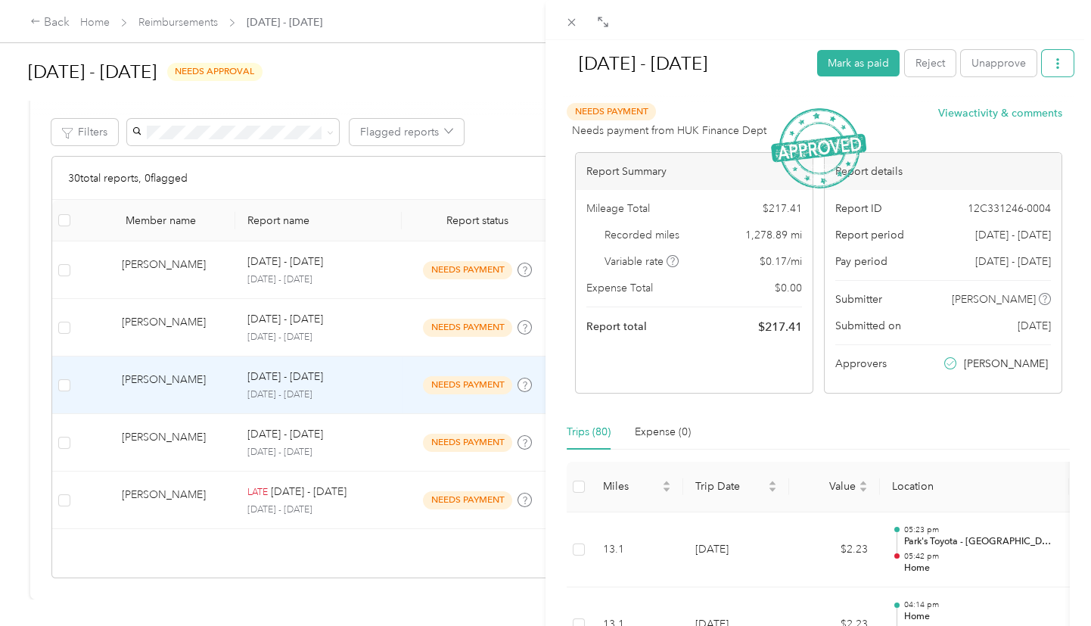
click at [1052, 64] on icon "button" at bounding box center [1057, 63] width 11 height 11
click at [990, 120] on span "Download" at bounding box center [1005, 118] width 50 height 16
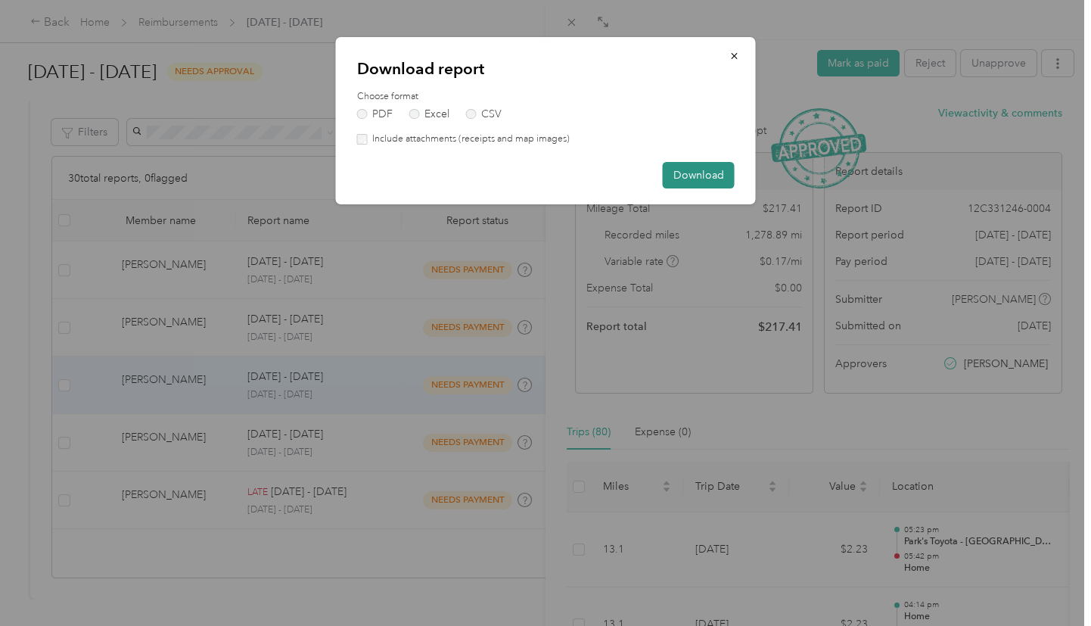
click at [716, 171] on button "Download" at bounding box center [699, 175] width 72 height 26
